Goal: Transaction & Acquisition: Purchase product/service

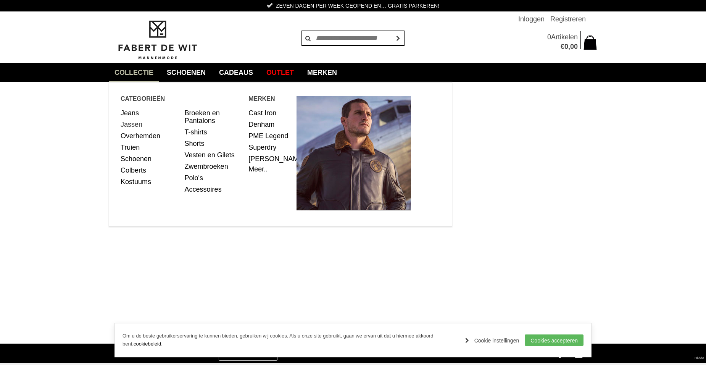
click at [132, 123] on link "Jassen" at bounding box center [150, 124] width 58 height 11
